Goal: Communication & Community: Answer question/provide support

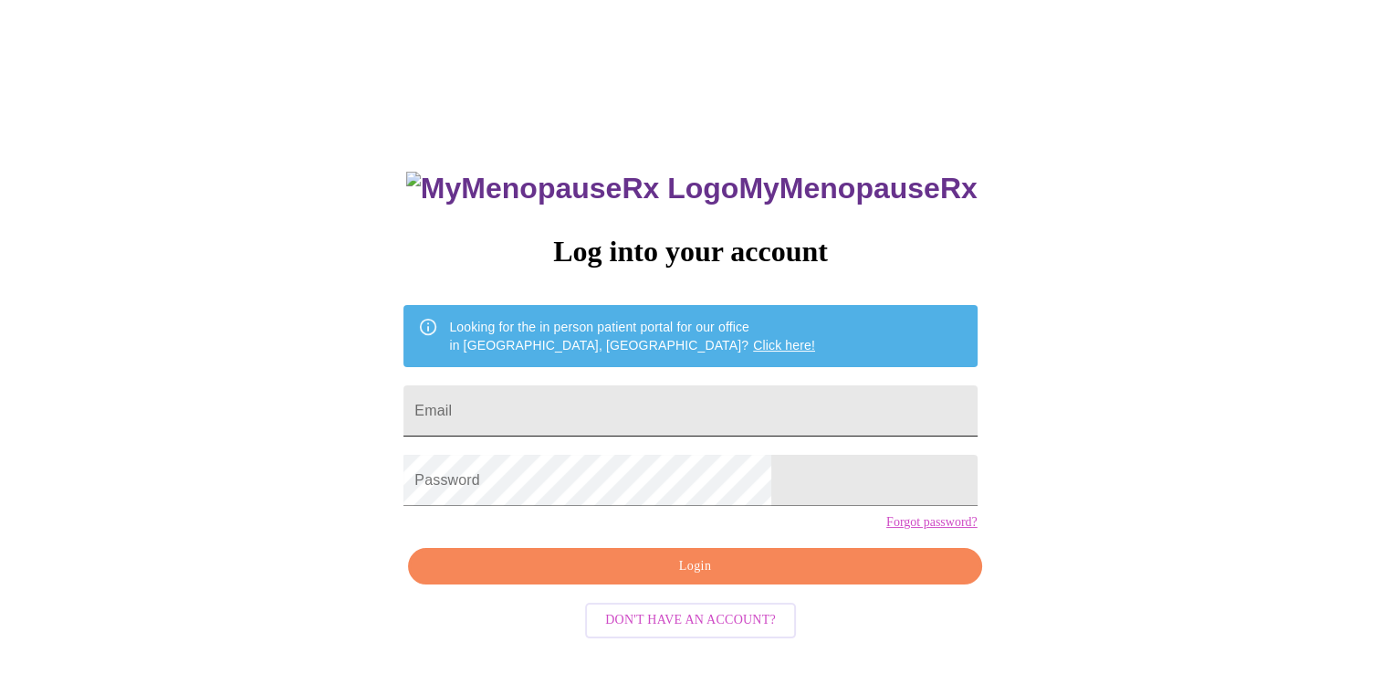
click at [535, 408] on input "Email" at bounding box center [689, 410] width 573 height 51
type input "[EMAIL_ADDRESS][DOMAIN_NAME]"
click at [736, 409] on input "[EMAIL_ADDRESS][DOMAIN_NAME]" at bounding box center [689, 410] width 573 height 51
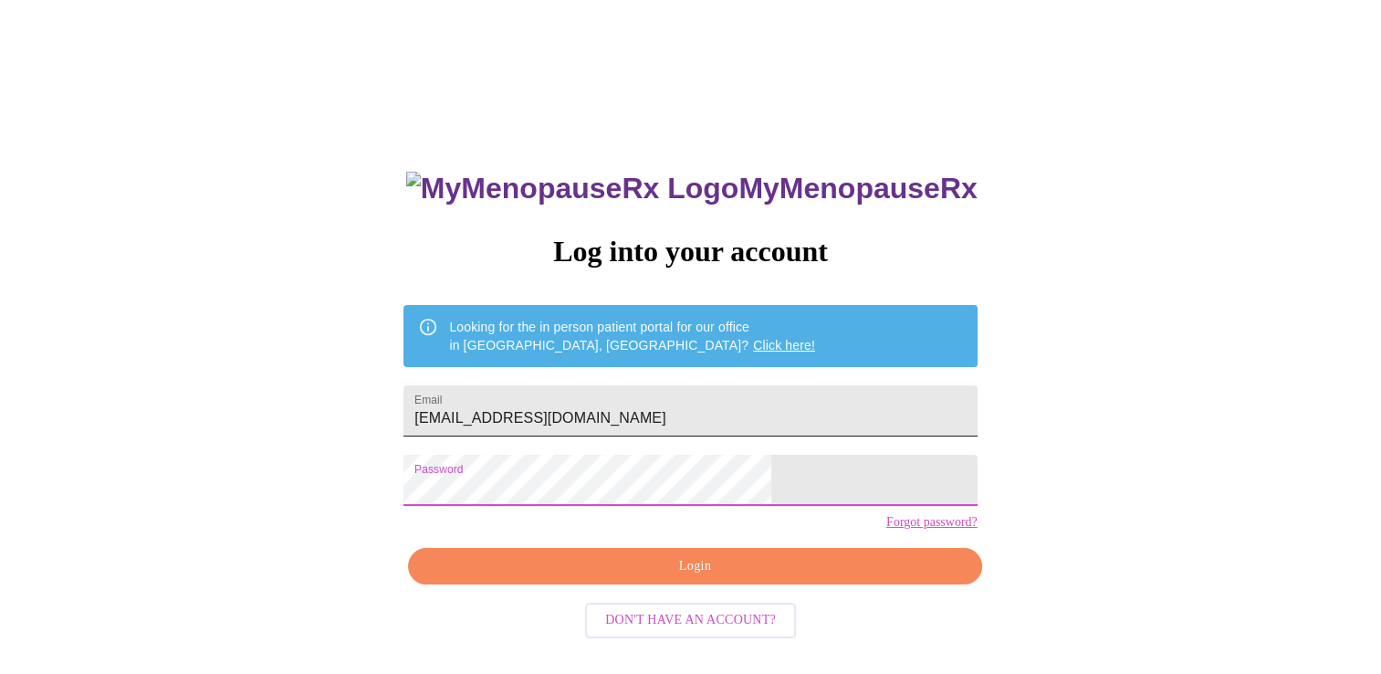
click at [716, 393] on input "[EMAIL_ADDRESS][DOMAIN_NAME]" at bounding box center [689, 410] width 573 height 51
click at [695, 578] on span "Login" at bounding box center [694, 566] width 531 height 23
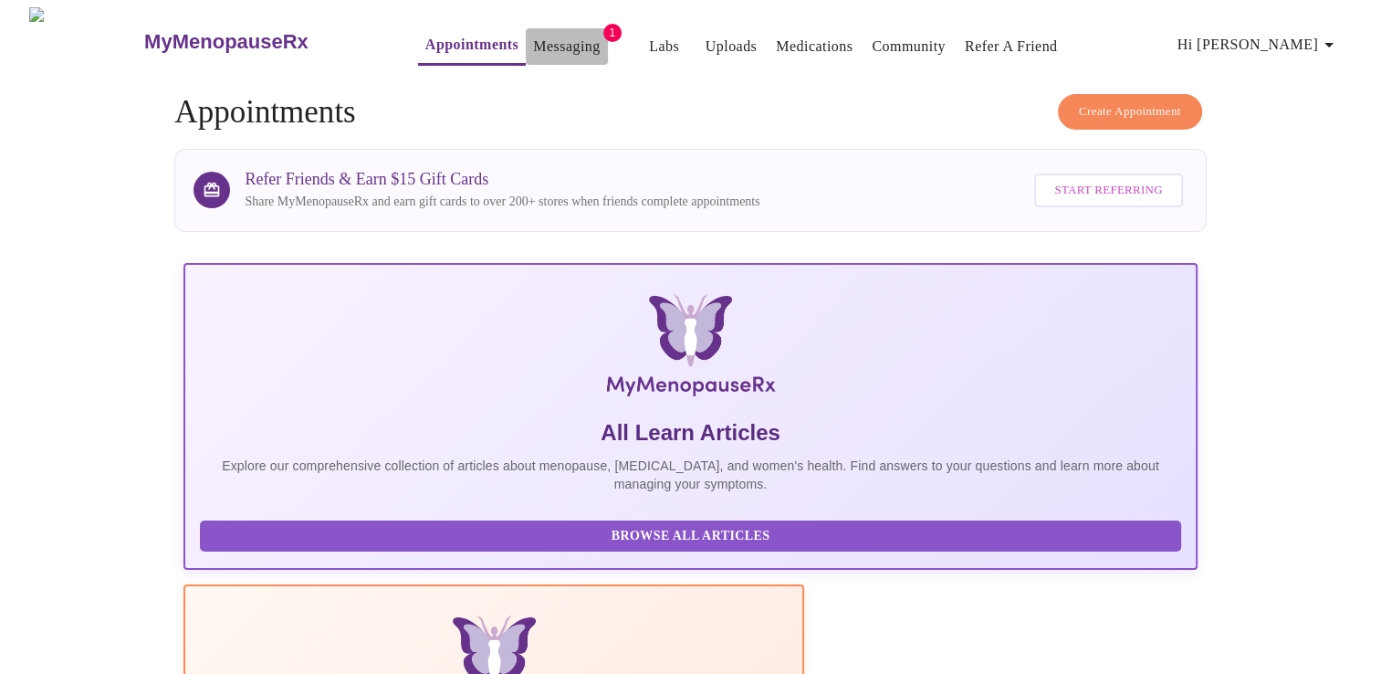
click at [533, 36] on link "Messaging" at bounding box center [566, 47] width 67 height 26
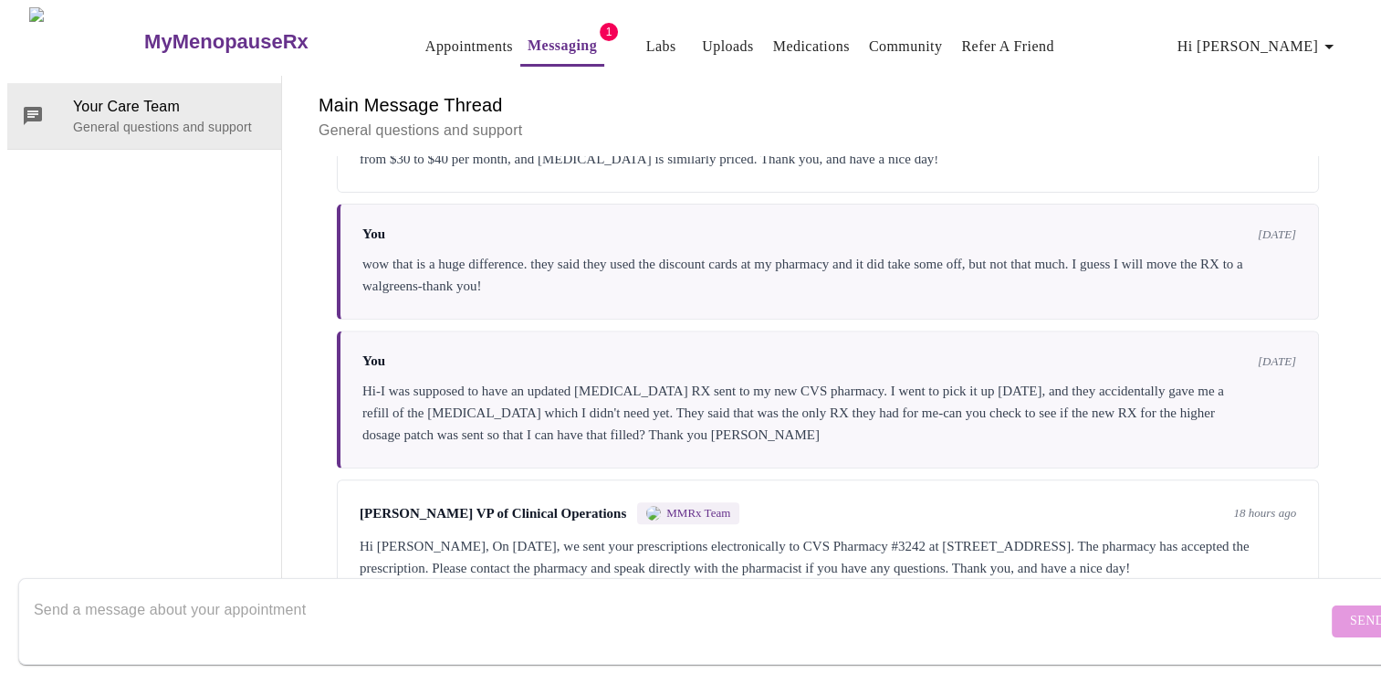
scroll to position [843, 0]
click at [318, 592] on textarea "Send a message about your appointment" at bounding box center [681, 621] width 1294 height 58
type textarea "Ok thanks-apparently they just didn't have it in stock, but communicated it had…"
click at [1350, 610] on span "Send" at bounding box center [1367, 621] width 35 height 23
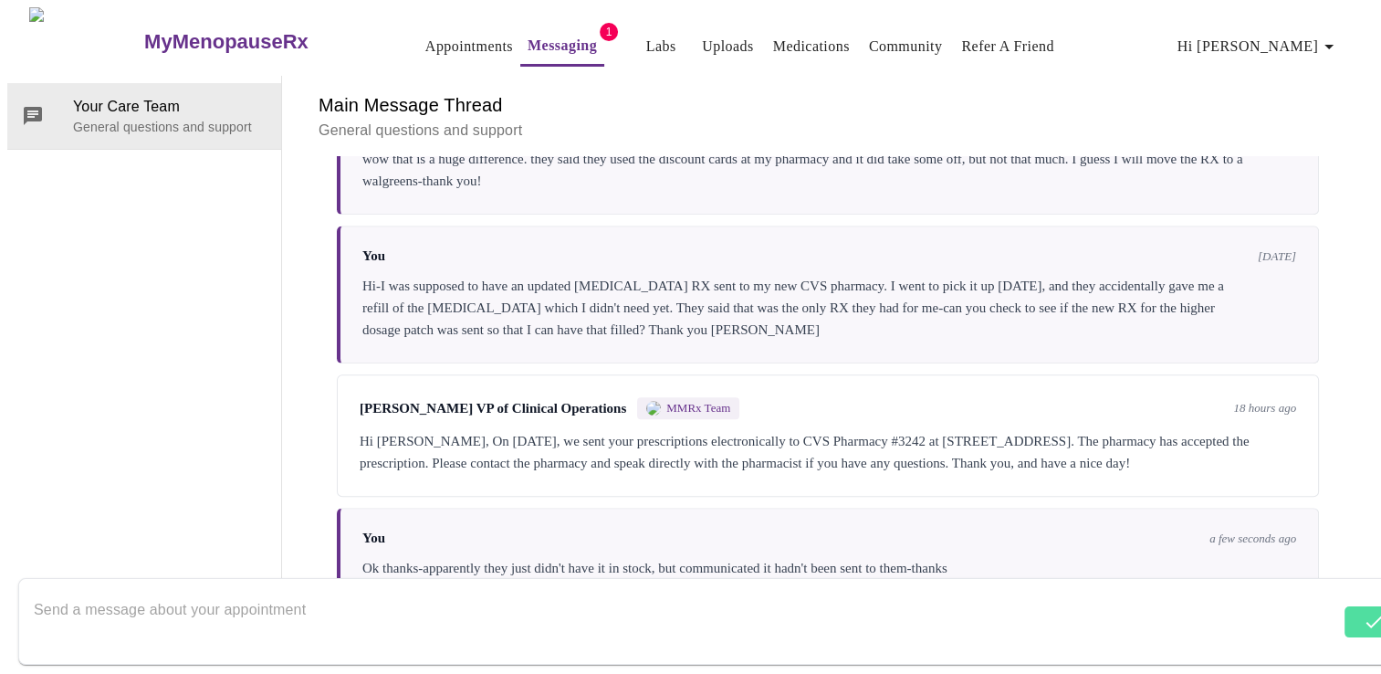
scroll to position [953, 0]
